Goal: Understand process/instructions: Learn how to perform a task or action

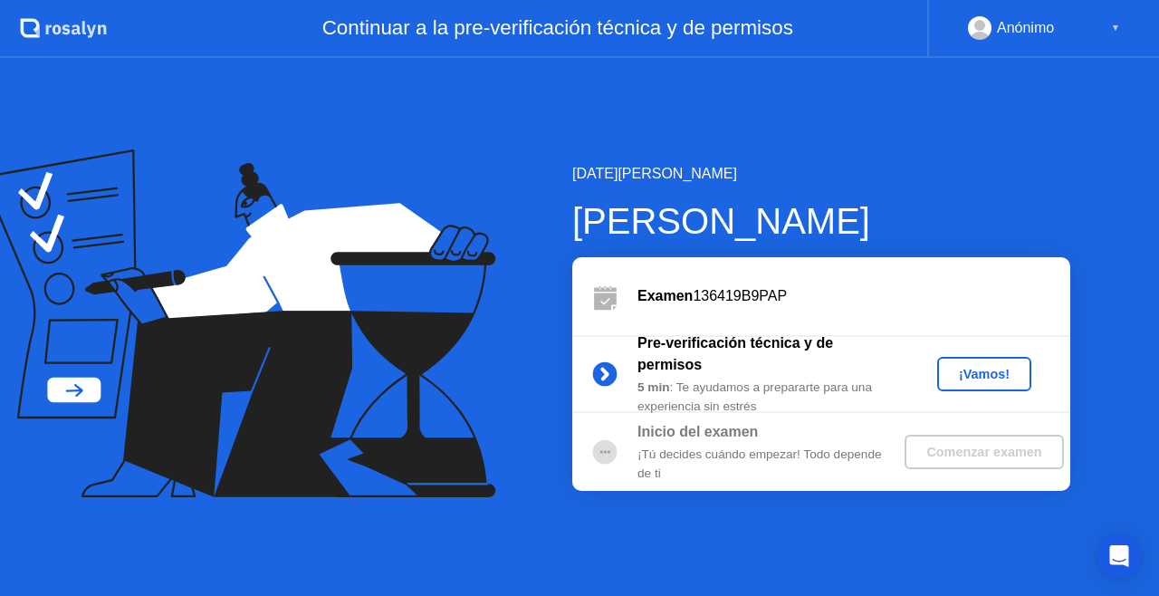
click at [1007, 379] on div "¡Vamos!" at bounding box center [985, 374] width 80 height 14
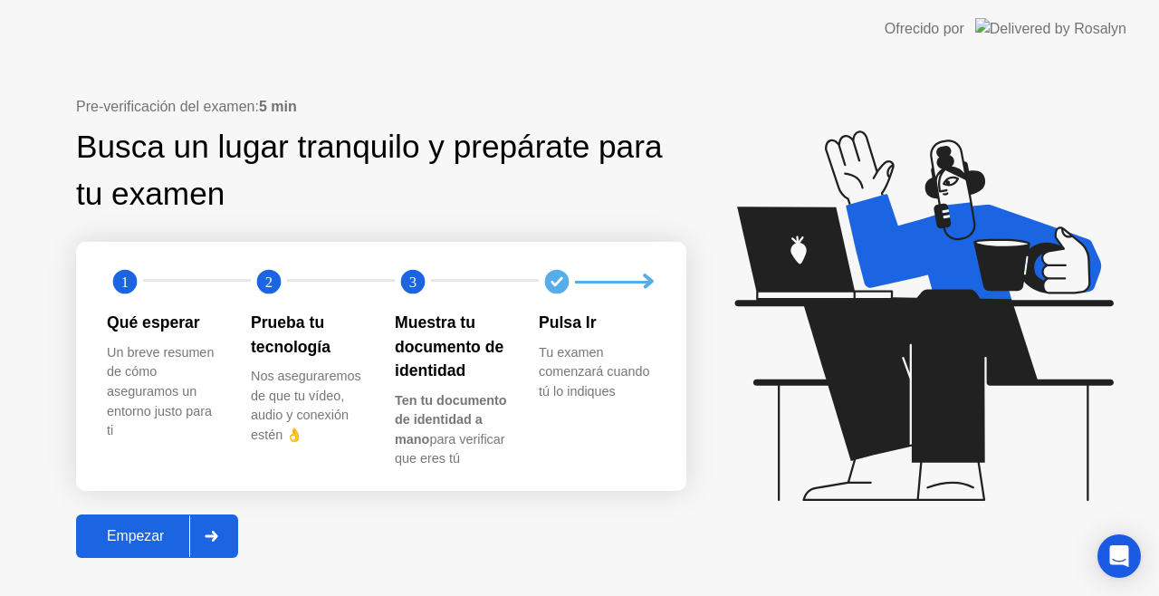
click at [150, 529] on div "Empezar" at bounding box center [136, 536] width 108 height 16
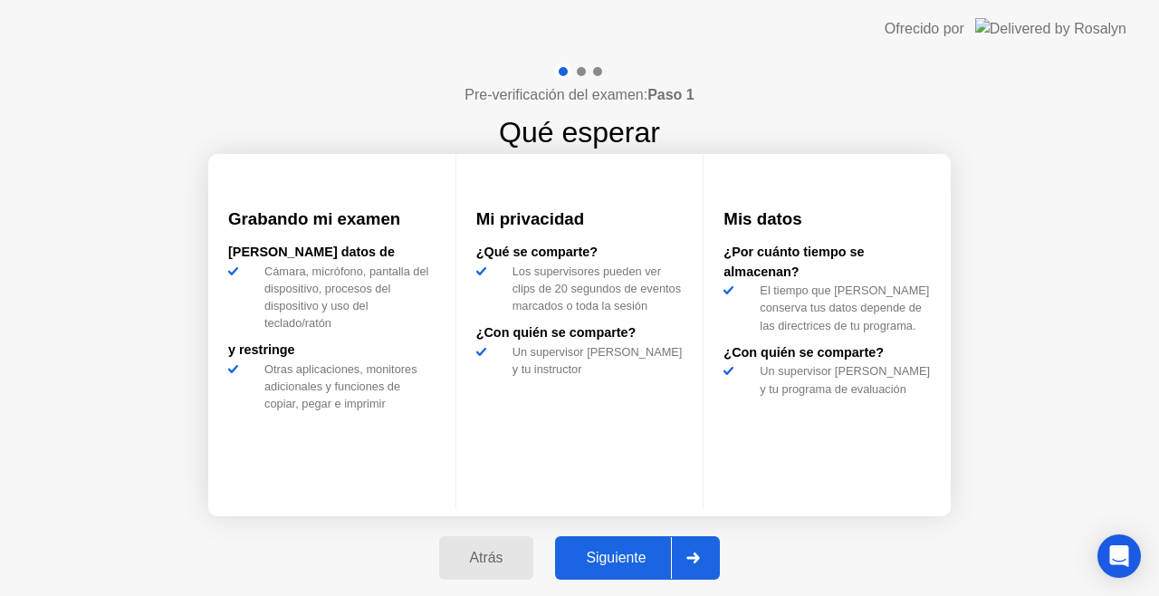
click at [633, 565] on div "Siguiente" at bounding box center [616, 558] width 110 height 16
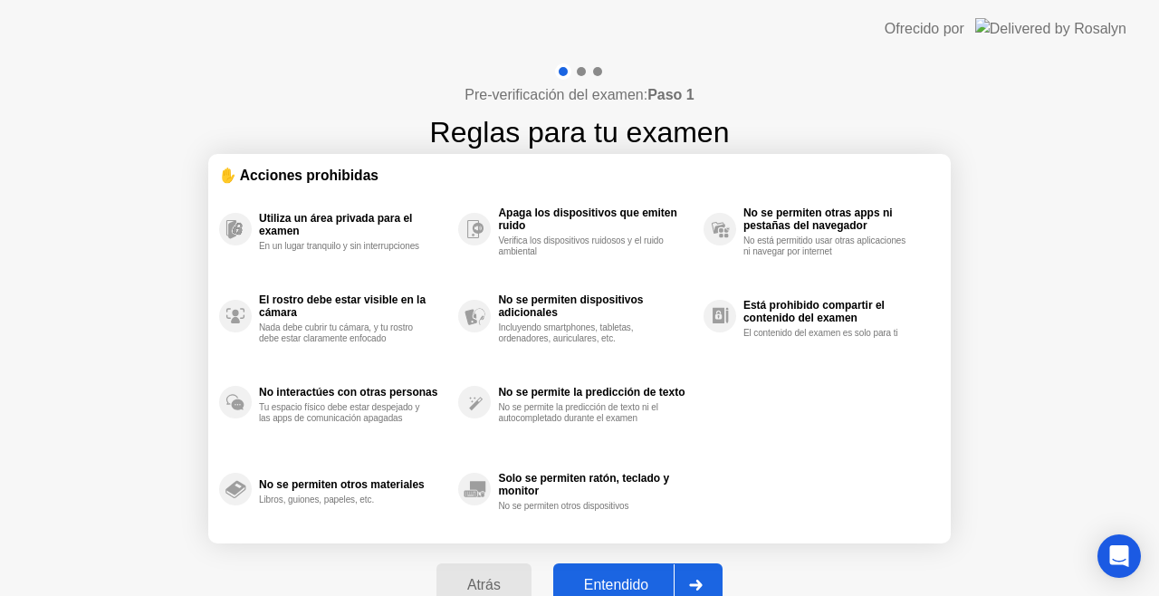
click at [642, 580] on div "Entendido" at bounding box center [616, 585] width 115 height 16
select select "Available cameras"
select select "Available speakers"
select select "Available microphones"
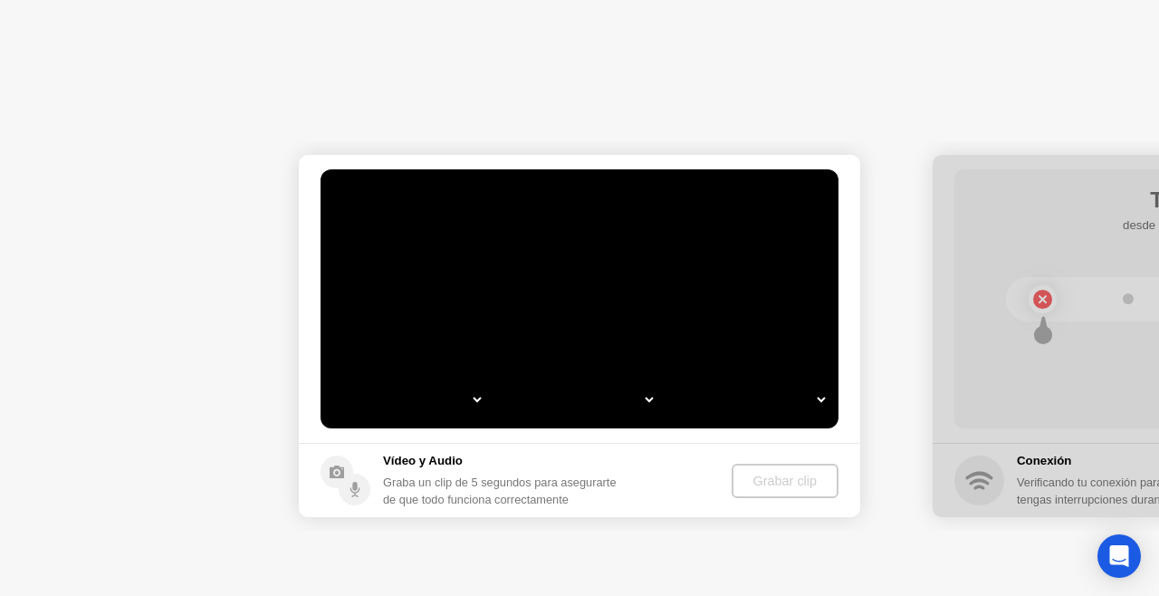
select select "*"
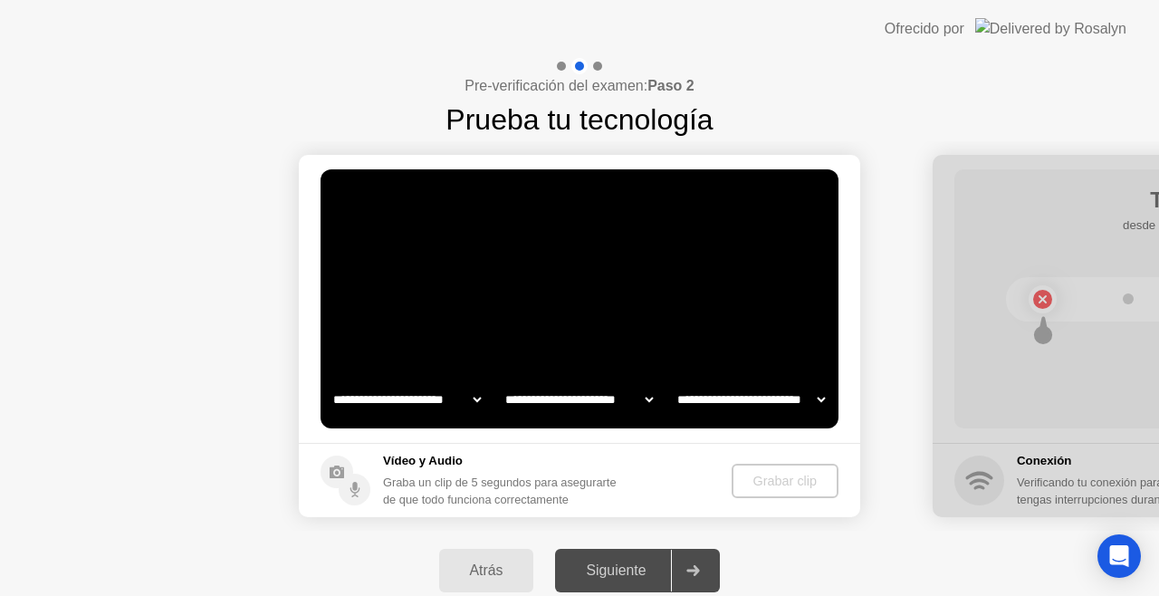
select select "**********"
select select "*******"
click at [775, 476] on div "Grabar clip" at bounding box center [786, 481] width 92 height 14
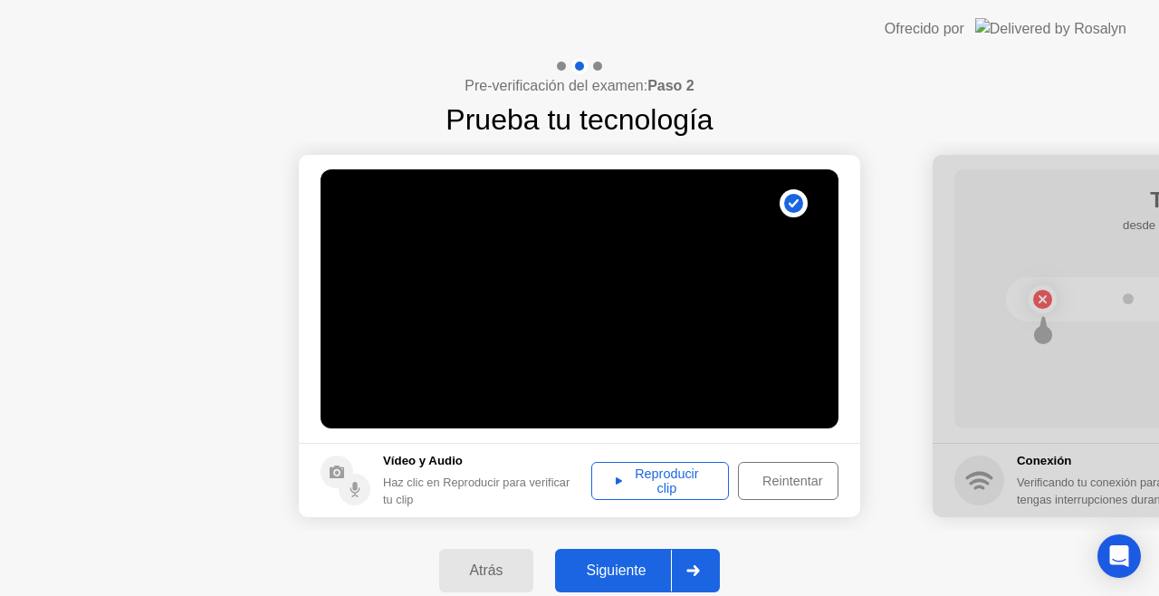
click at [696, 486] on div "Reproducir clip" at bounding box center [660, 480] width 125 height 29
click at [628, 568] on div "Siguiente" at bounding box center [616, 570] width 110 height 16
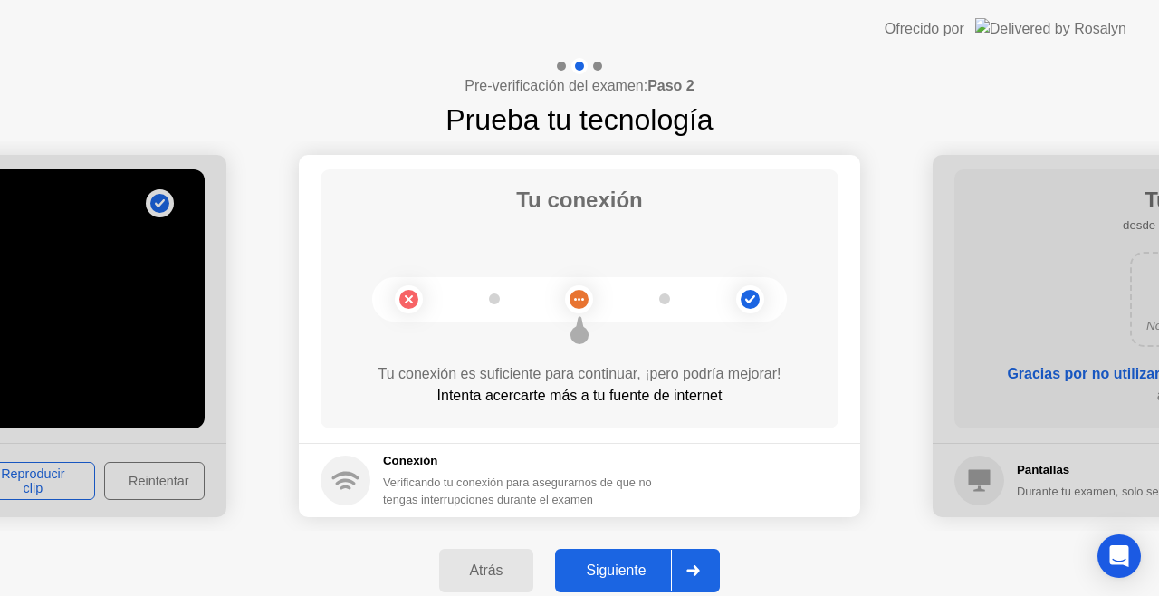
click at [633, 570] on div "Siguiente" at bounding box center [616, 570] width 110 height 16
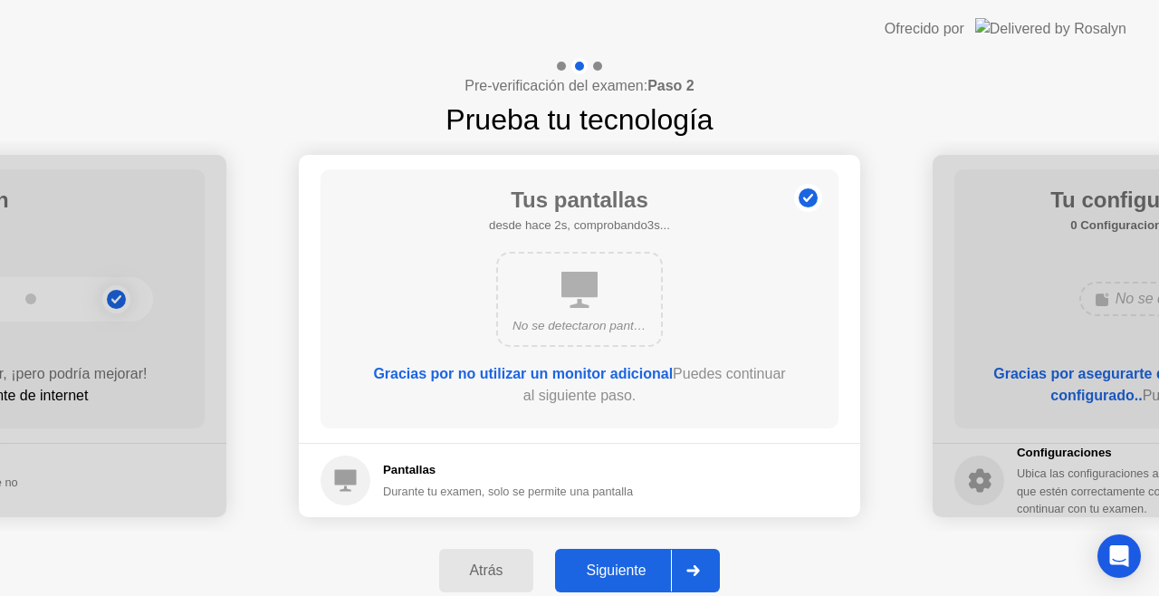
click at [619, 565] on div "Siguiente" at bounding box center [616, 570] width 110 height 16
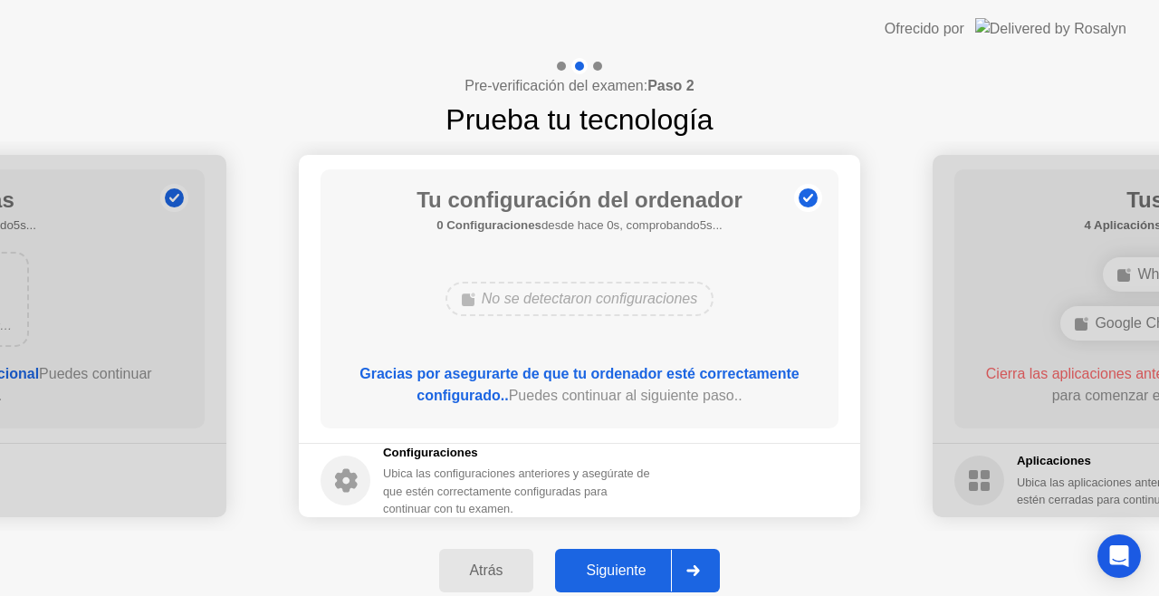
click at [628, 563] on div "Siguiente" at bounding box center [616, 570] width 110 height 16
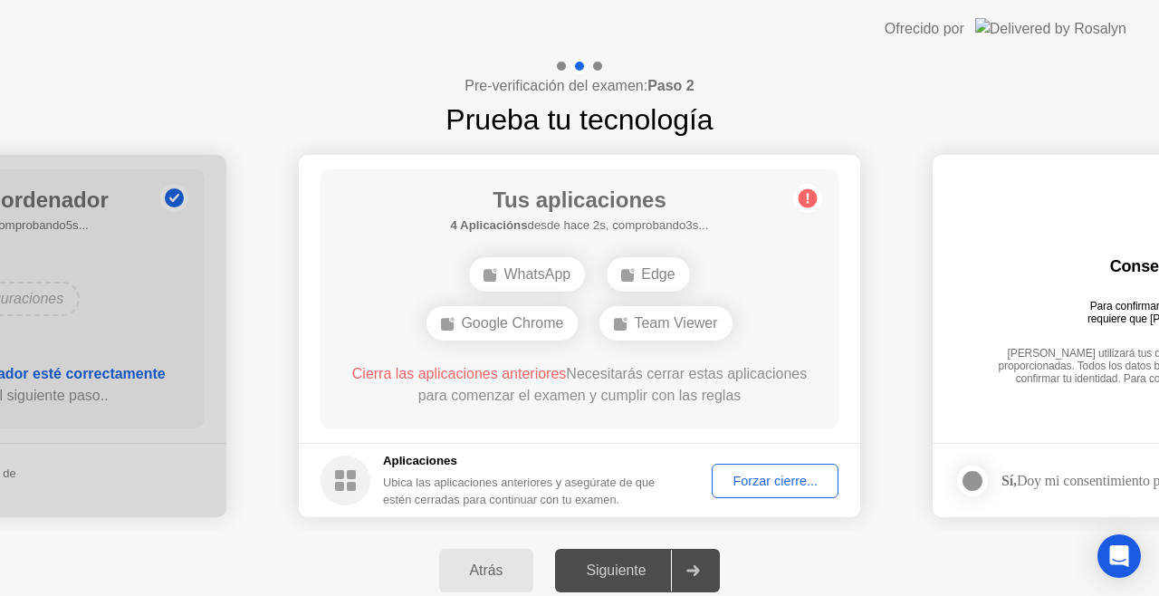
click at [792, 479] on div "Forzar cierre..." at bounding box center [775, 481] width 114 height 14
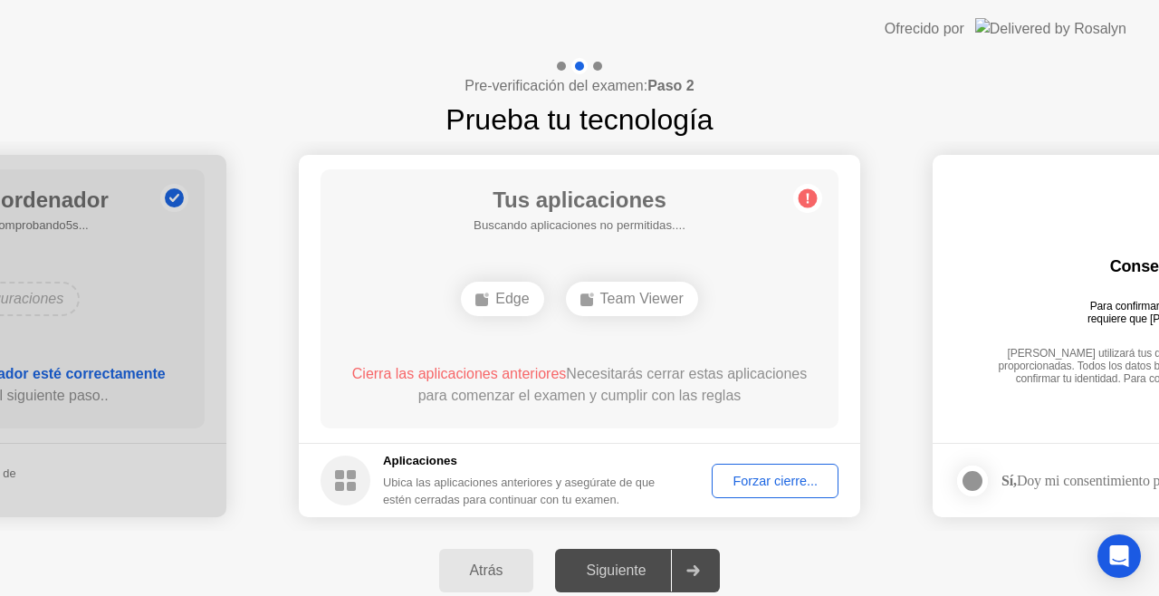
click at [768, 485] on div "Forzar cierre..." at bounding box center [775, 481] width 114 height 14
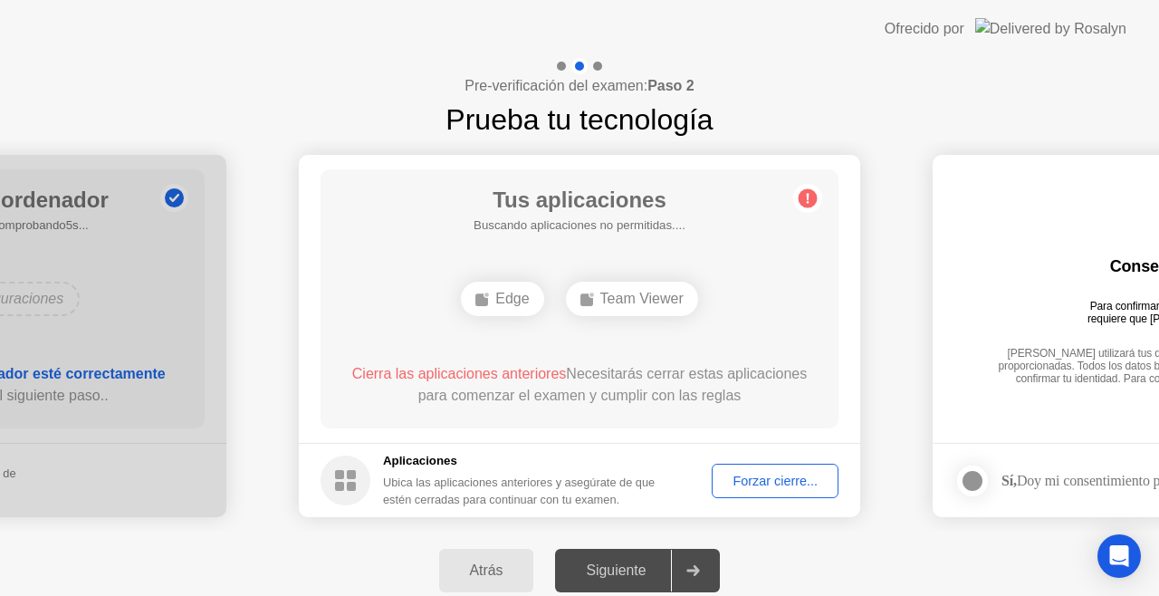
click at [780, 487] on div "Forzar cierre..." at bounding box center [775, 481] width 114 height 14
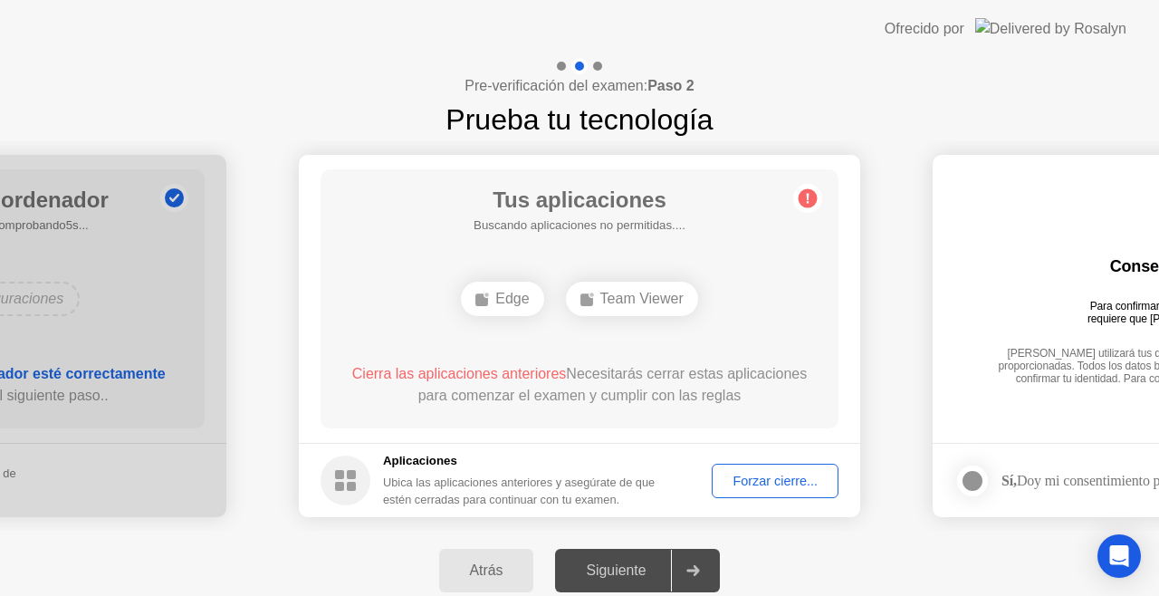
click at [760, 487] on div "Forzar cierre..." at bounding box center [775, 481] width 114 height 14
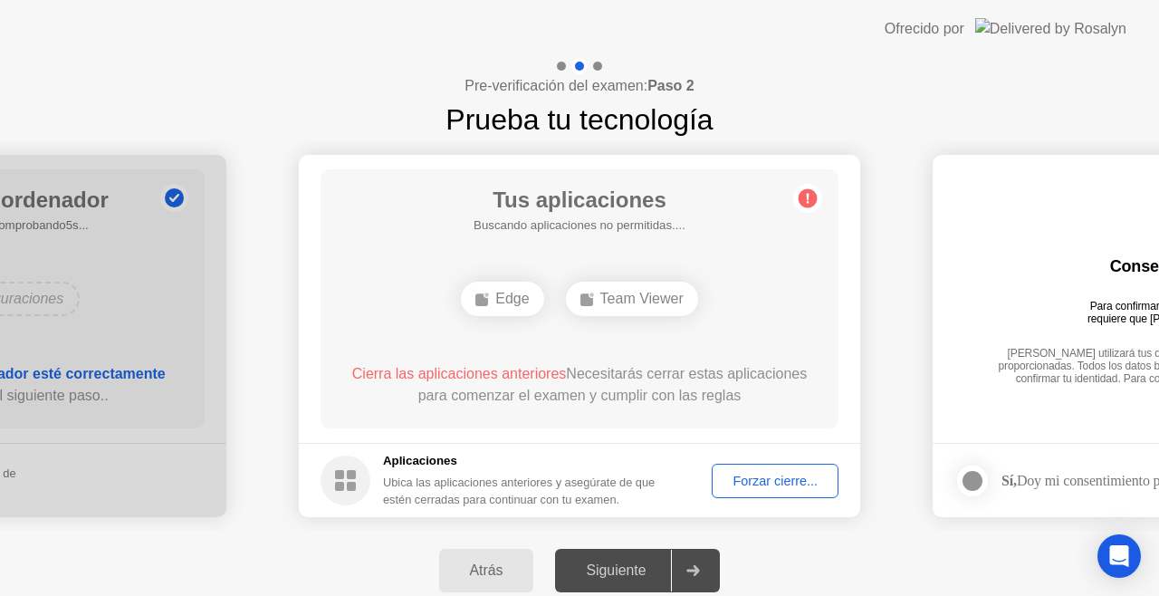
click at [761, 477] on div "Forzar cierre..." at bounding box center [775, 481] width 114 height 14
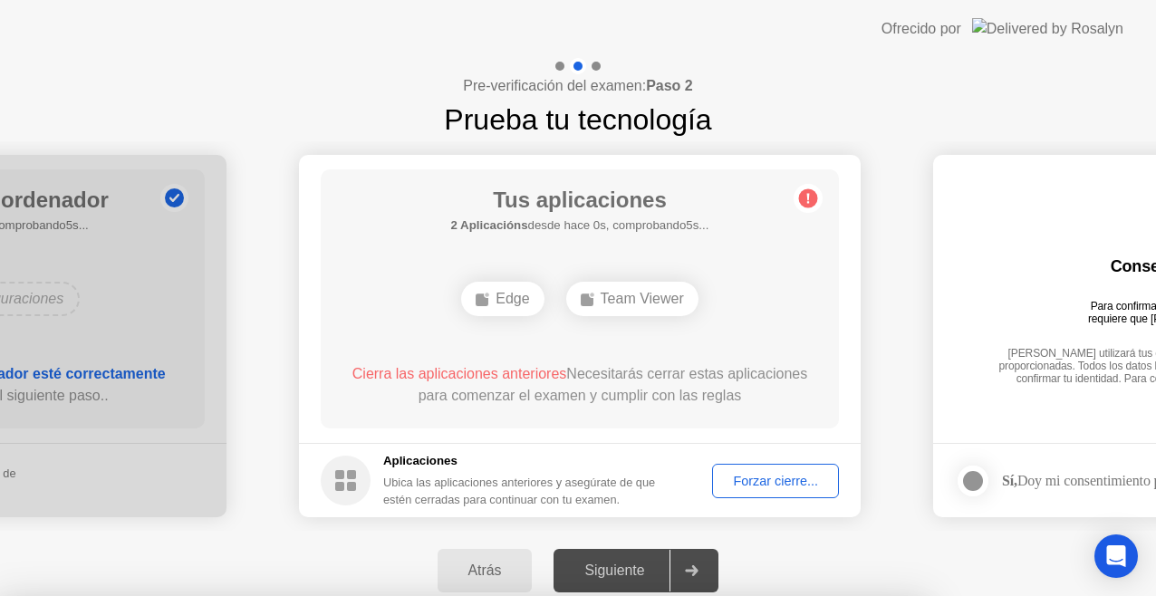
click at [465, 595] on div at bounding box center [578, 596] width 1156 height 0
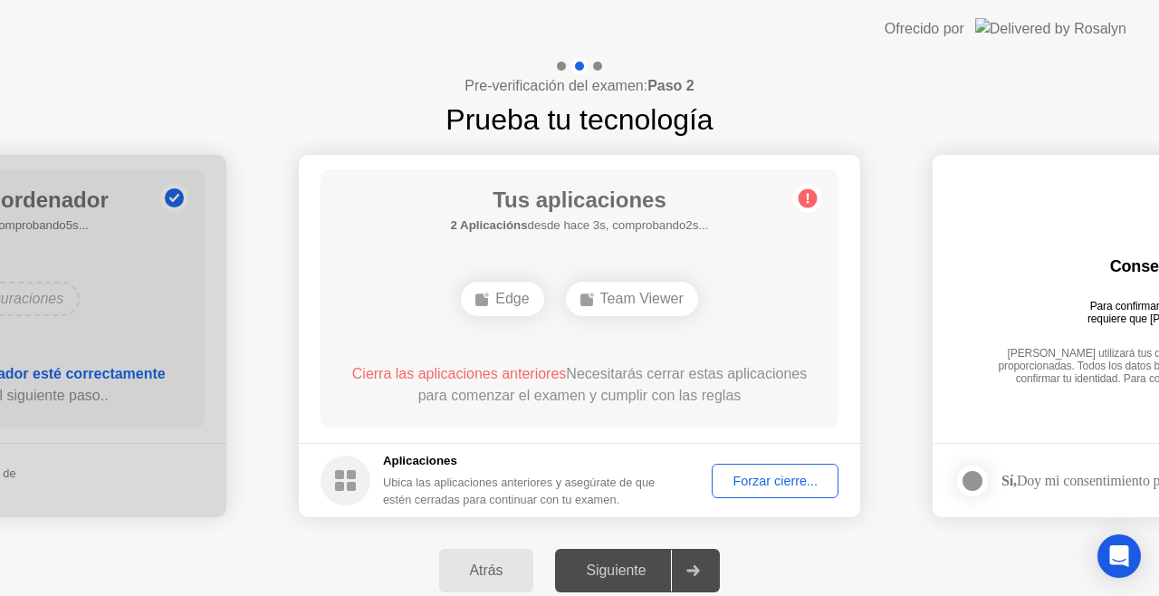
click at [488, 562] on div "Atrás" at bounding box center [487, 570] width 84 height 16
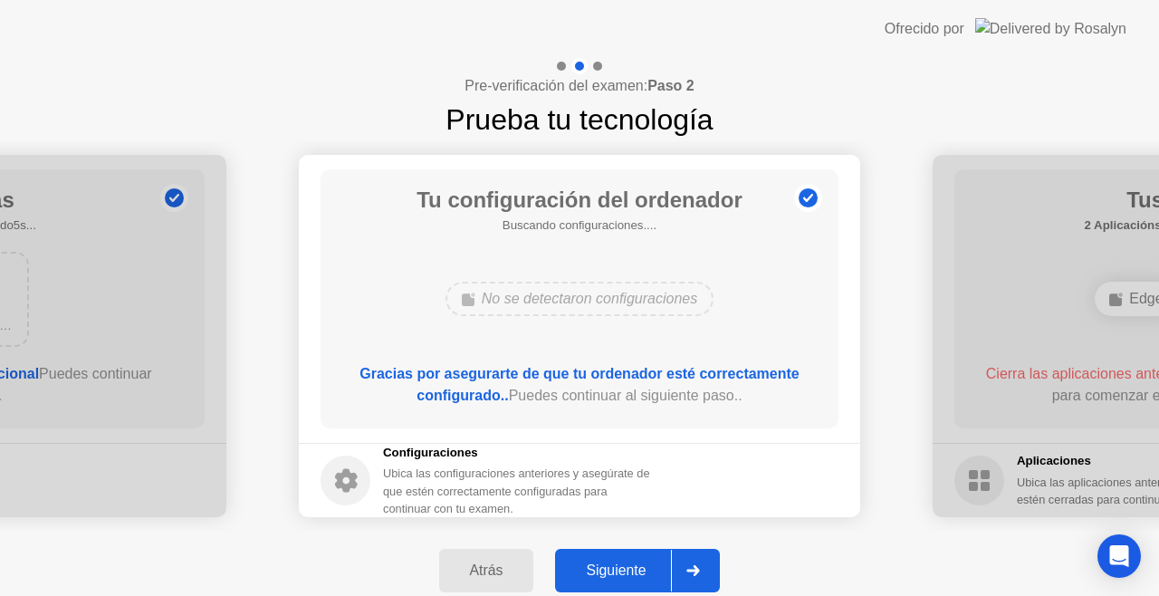
click at [618, 571] on div "Siguiente" at bounding box center [616, 570] width 110 height 16
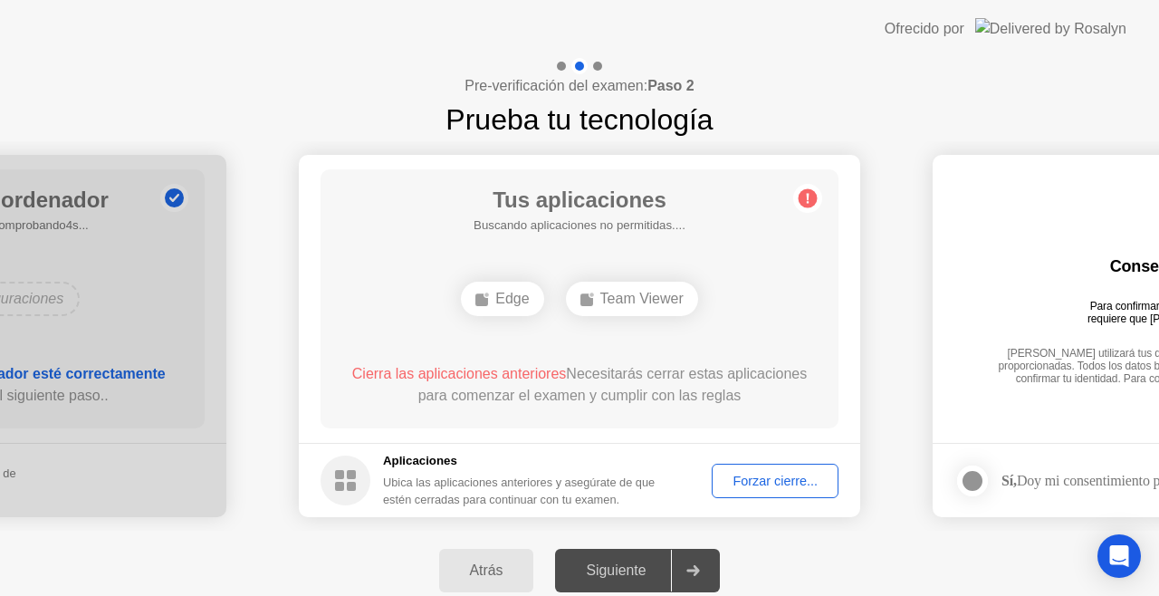
click at [762, 489] on button "Forzar cierre..." at bounding box center [775, 481] width 127 height 34
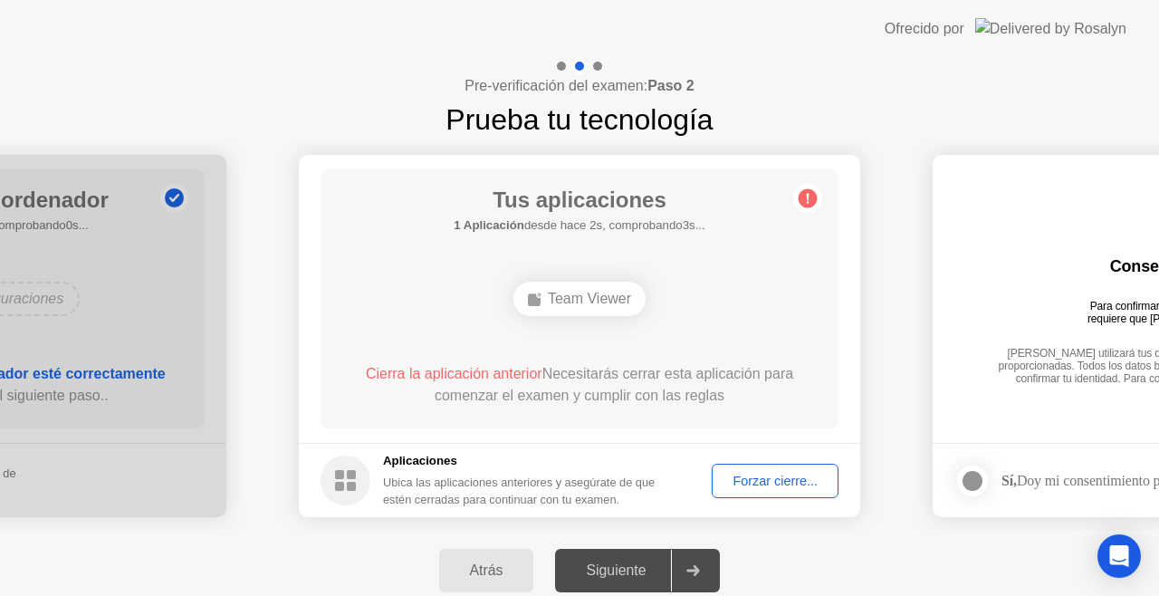
click at [788, 493] on button "Forzar cierre..." at bounding box center [775, 481] width 127 height 34
